Goal: Task Accomplishment & Management: Use online tool/utility

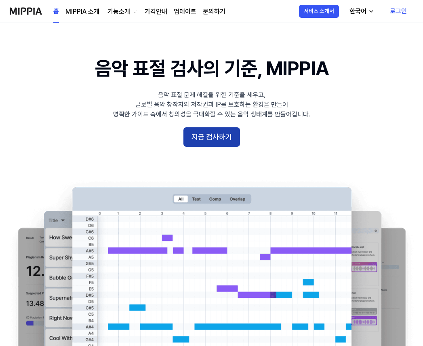
click at [196, 131] on button "지금 검사하기" at bounding box center [212, 136] width 57 height 19
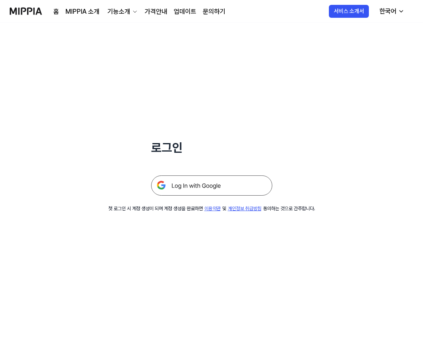
click at [192, 185] on img at bounding box center [211, 185] width 121 height 20
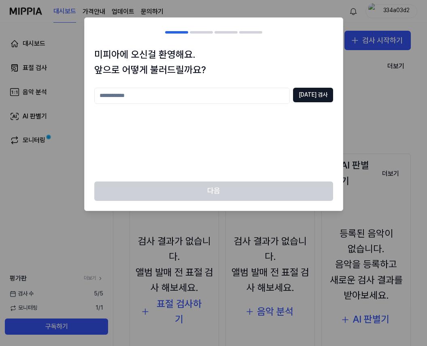
click at [197, 98] on input "text" at bounding box center [191, 96] width 195 height 16
type input "****"
click at [310, 92] on button "[DATE] 검사" at bounding box center [313, 95] width 40 height 15
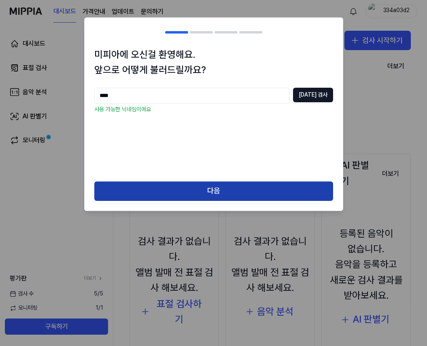
click at [171, 186] on button "다음" at bounding box center [213, 191] width 239 height 19
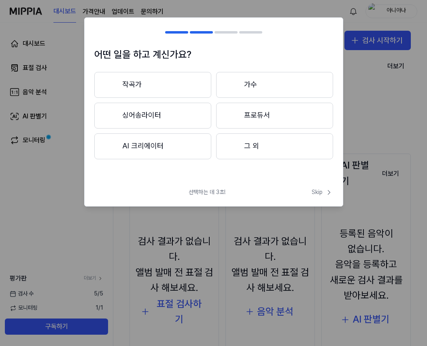
click at [240, 144] on button "그 외" at bounding box center [274, 146] width 117 height 26
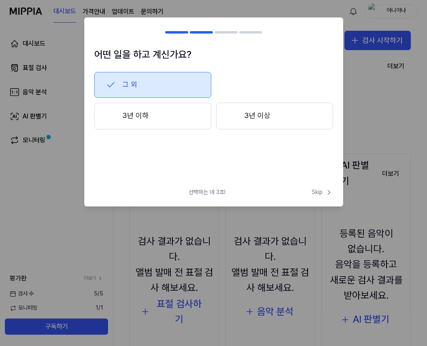
click at [177, 116] on button "3년 이하" at bounding box center [152, 116] width 117 height 27
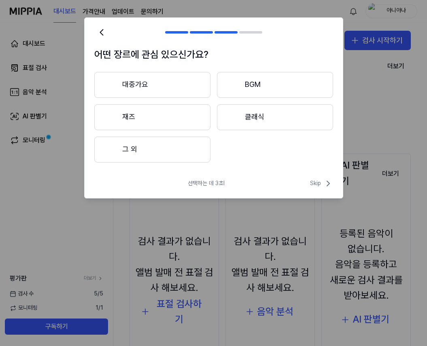
click at [171, 151] on button "그 외" at bounding box center [152, 150] width 116 height 26
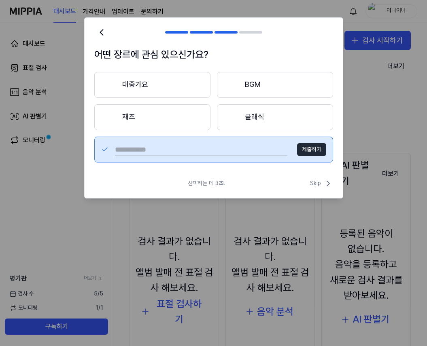
click at [140, 84] on button "대중가요" at bounding box center [152, 85] width 116 height 26
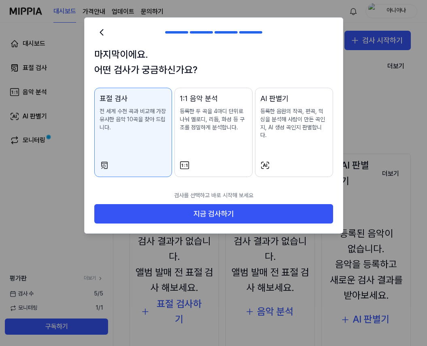
click at [118, 116] on p "전 세계 수천 곡과 비교해 가장 유사한 음악 10곡을 찾아 드립니다." at bounding box center [133, 120] width 68 height 24
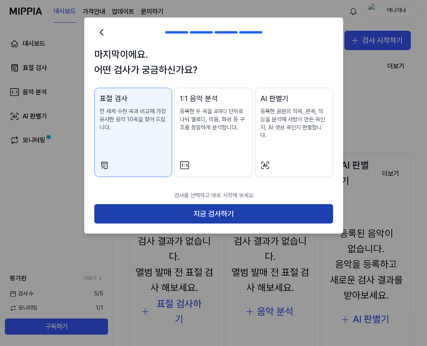
click at [178, 210] on button "지금 검사하기" at bounding box center [213, 213] width 239 height 19
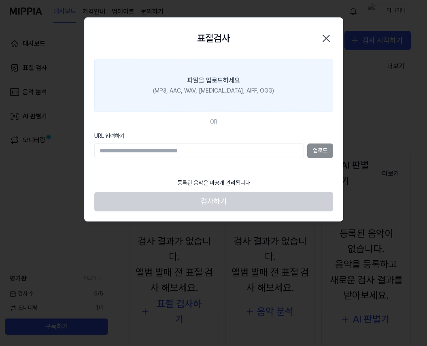
click at [215, 89] on div "(MP3, AAC, WAV, FLAC, AIFF, OGG)" at bounding box center [213, 91] width 121 height 8
click at [0, 0] on input "파일을 업로드하세요 (MP3, AAC, WAV, FLAC, AIFF, OGG)" at bounding box center [0, 0] width 0 height 0
click at [222, 78] on div "파일을 업로드하세요" at bounding box center [213, 81] width 53 height 10
click at [0, 0] on input "파일을 업로드하세요 (MP3, AAC, WAV, FLAC, AIFF, OGG)" at bounding box center [0, 0] width 0 height 0
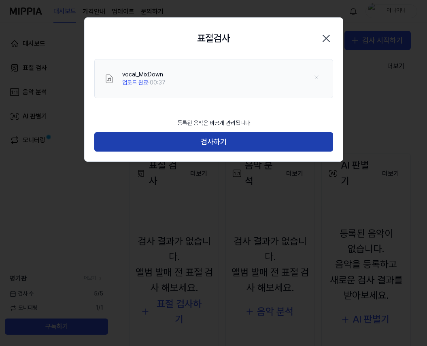
click at [200, 141] on button "검사하기" at bounding box center [213, 141] width 239 height 19
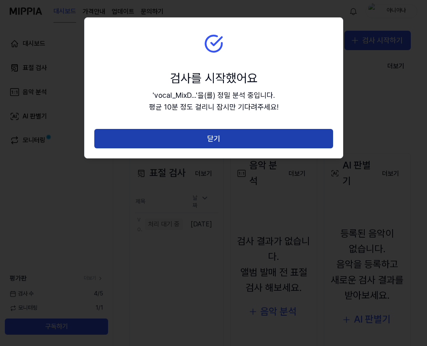
click at [198, 143] on button "닫기" at bounding box center [213, 138] width 239 height 19
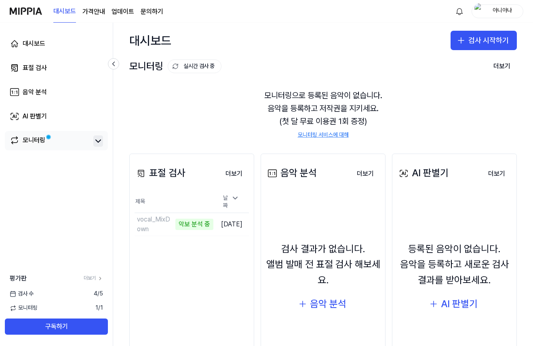
click at [97, 141] on icon at bounding box center [98, 141] width 10 height 10
click at [60, 139] on link "모니터링" at bounding box center [50, 140] width 80 height 11
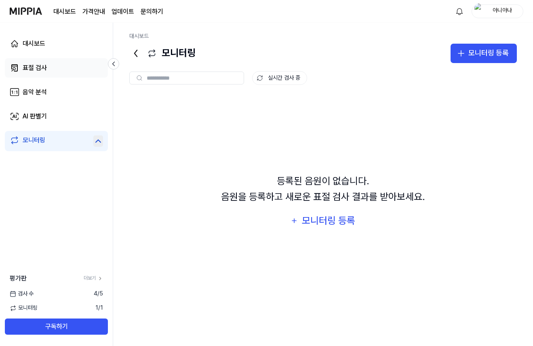
click at [53, 69] on link "표절 검사" at bounding box center [56, 67] width 103 height 19
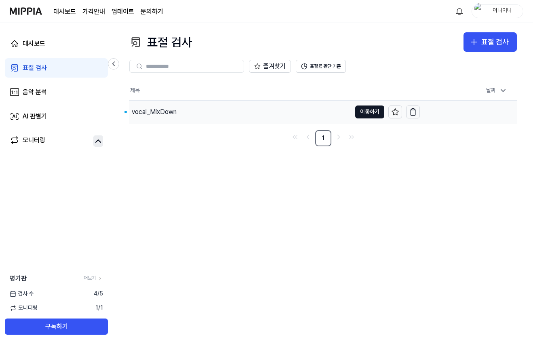
click at [172, 102] on div "vocal_MixDown" at bounding box center [240, 112] width 222 height 23
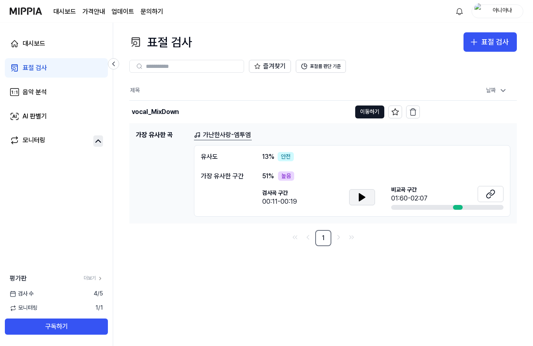
click at [359, 201] on icon at bounding box center [362, 197] width 10 height 10
click at [358, 200] on icon at bounding box center [362, 197] width 10 height 10
click at [415, 196] on div "01:60-02:07" at bounding box center [409, 199] width 36 height 10
click at [426, 207] on div at bounding box center [458, 207] width 10 height 5
click at [239, 135] on link "가난한사랑-엠투엠" at bounding box center [223, 135] width 58 height 10
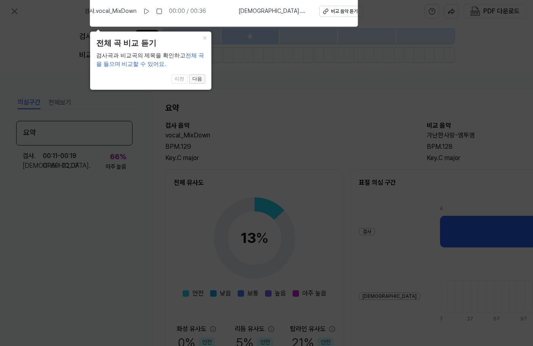
click at [194, 78] on button "다음" at bounding box center [197, 79] width 16 height 10
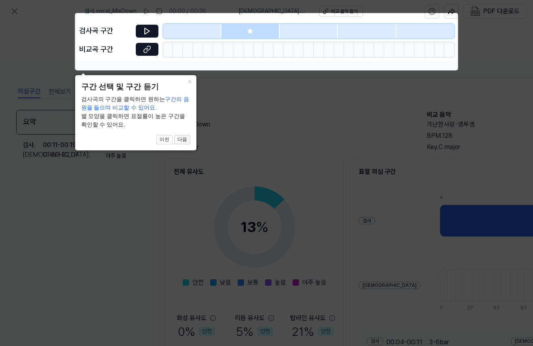
click at [182, 140] on button "다음" at bounding box center [182, 140] width 16 height 10
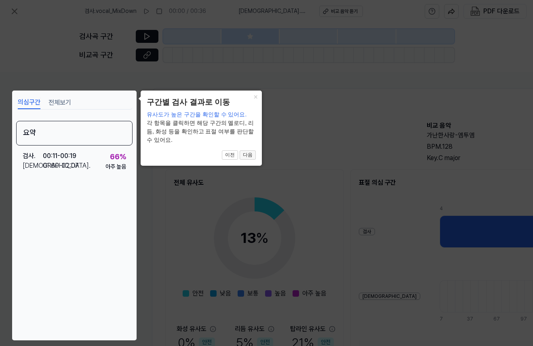
click at [243, 154] on button "다음" at bounding box center [248, 155] width 16 height 10
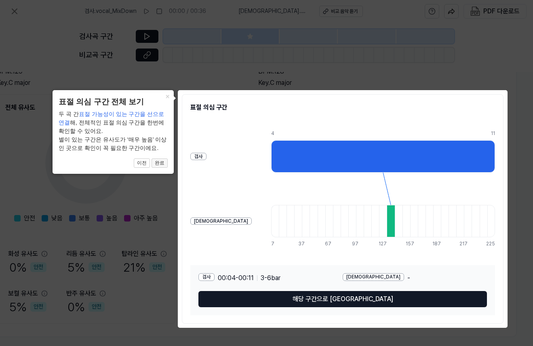
click at [155, 160] on button "완료" at bounding box center [160, 163] width 16 height 10
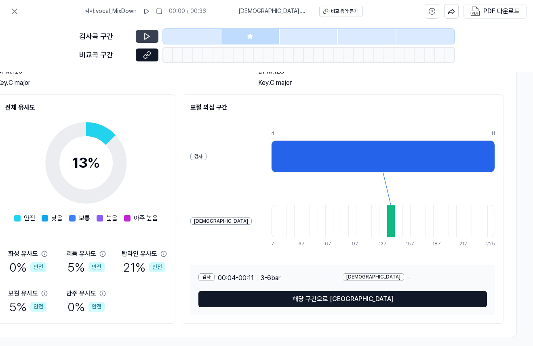
click at [148, 40] on icon at bounding box center [147, 36] width 8 height 8
click at [148, 31] on button at bounding box center [147, 36] width 23 height 13
click at [272, 168] on div at bounding box center [383, 156] width 224 height 32
click at [268, 300] on button "해당 구간으로 이동" at bounding box center [343, 299] width 289 height 16
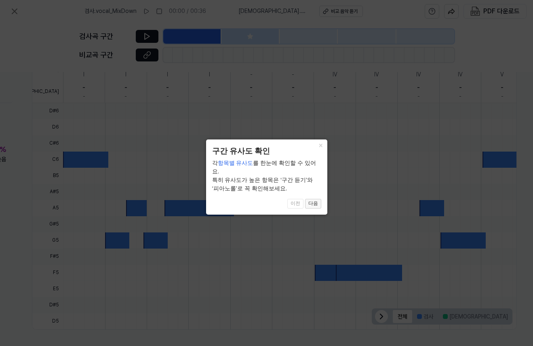
click at [312, 199] on button "다음" at bounding box center [313, 204] width 16 height 10
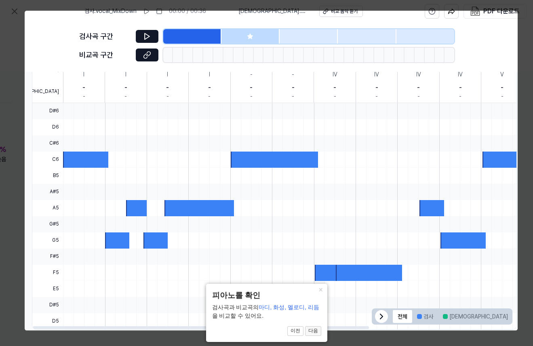
click at [316, 332] on button "다음" at bounding box center [313, 331] width 16 height 10
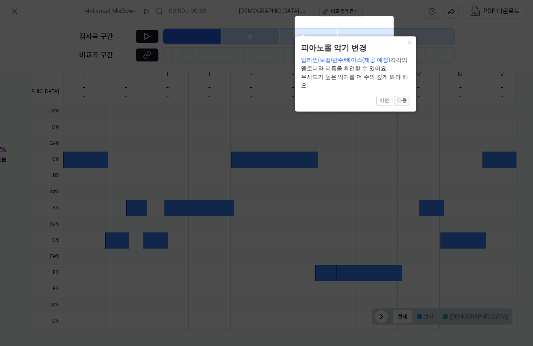
click at [407, 101] on button "다음" at bounding box center [402, 101] width 16 height 10
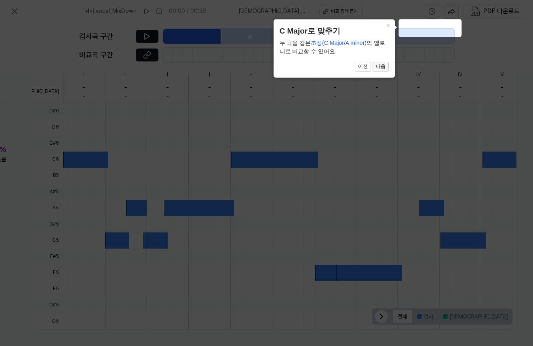
click at [382, 65] on button "다음" at bounding box center [381, 67] width 16 height 10
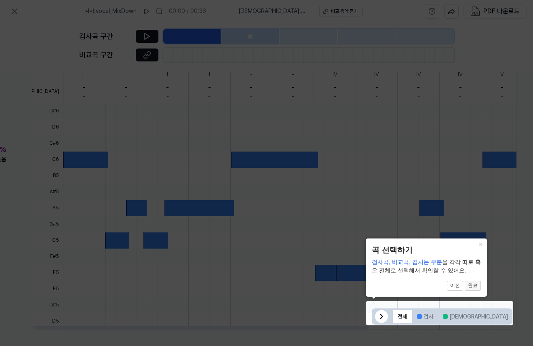
click at [426, 284] on button "완료" at bounding box center [473, 286] width 16 height 10
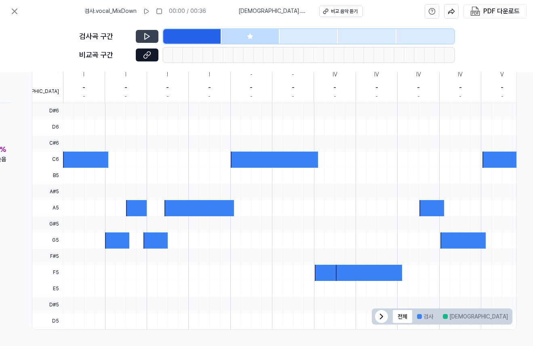
click at [141, 38] on button at bounding box center [147, 36] width 23 height 13
click at [190, 52] on div at bounding box center [188, 55] width 10 height 15
click at [148, 55] on icon at bounding box center [147, 55] width 8 height 8
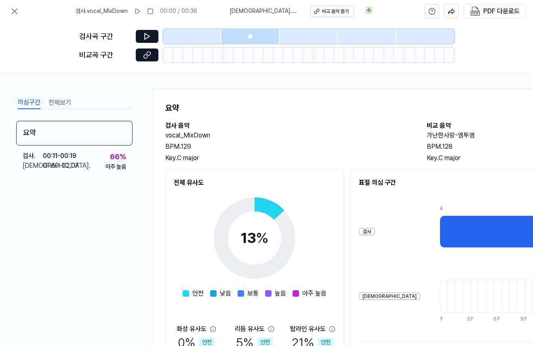
click at [232, 41] on div at bounding box center [251, 36] width 58 height 15
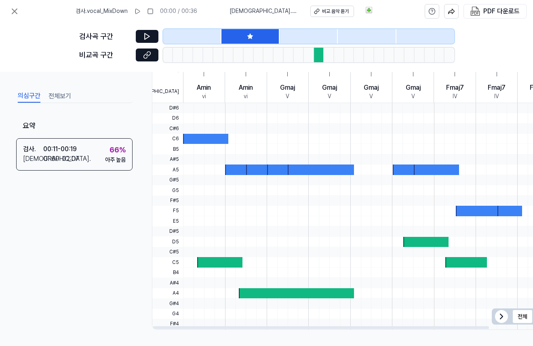
scroll to position [212, 0]
click at [203, 134] on div at bounding box center [205, 139] width 45 height 10
drag, startPoint x: 240, startPoint y: 166, endPoint x: 240, endPoint y: 171, distance: 4.9
click at [241, 167] on div at bounding box center [237, 170] width 24 height 10
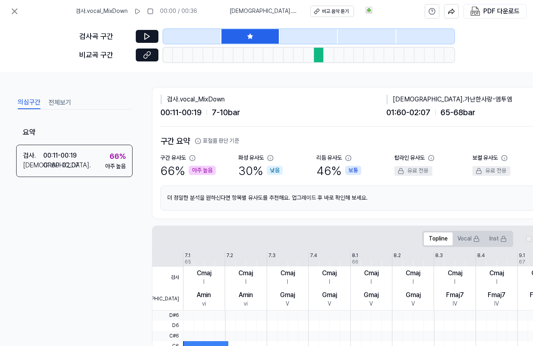
scroll to position [0, 0]
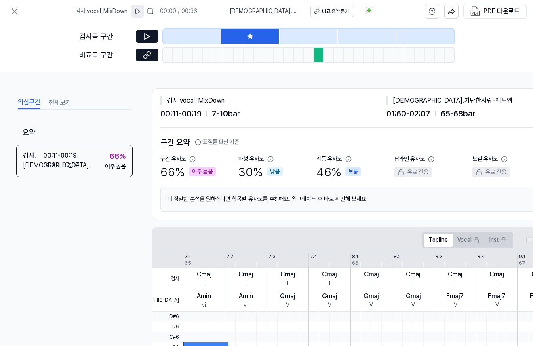
click at [140, 13] on icon at bounding box center [137, 11] width 4 height 5
click at [137, 14] on rect at bounding box center [136, 11] width 1 height 5
click at [321, 10] on div "비교 음악 듣기" at bounding box center [334, 11] width 27 height 7
